Goal: Task Accomplishment & Management: Manage account settings

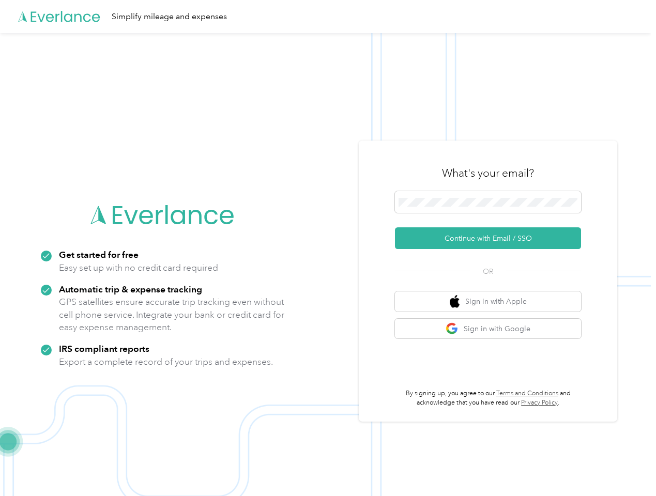
click at [328, 248] on img at bounding box center [325, 281] width 651 height 496
click at [328, 17] on div "Simplify mileage and expenses" at bounding box center [325, 16] width 651 height 33
click at [492, 238] on button "Continue with Email / SSO" at bounding box center [488, 238] width 186 height 22
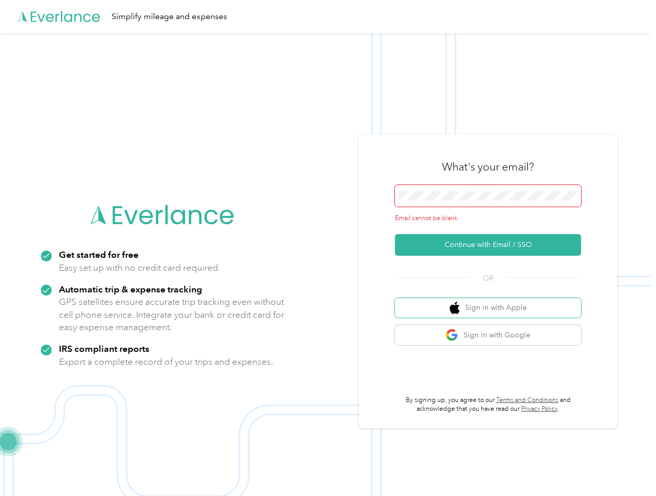
click at [492, 301] on button "Sign in with Apple" at bounding box center [488, 308] width 186 height 20
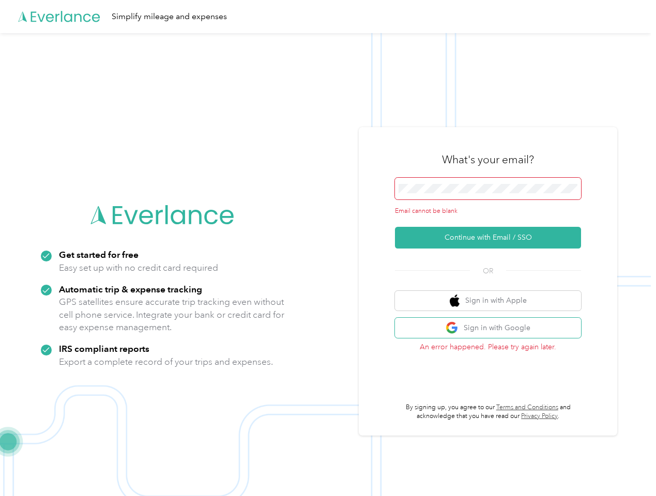
click at [492, 329] on button "Sign in with Google" at bounding box center [488, 328] width 186 height 20
